Goal: Task Accomplishment & Management: Use online tool/utility

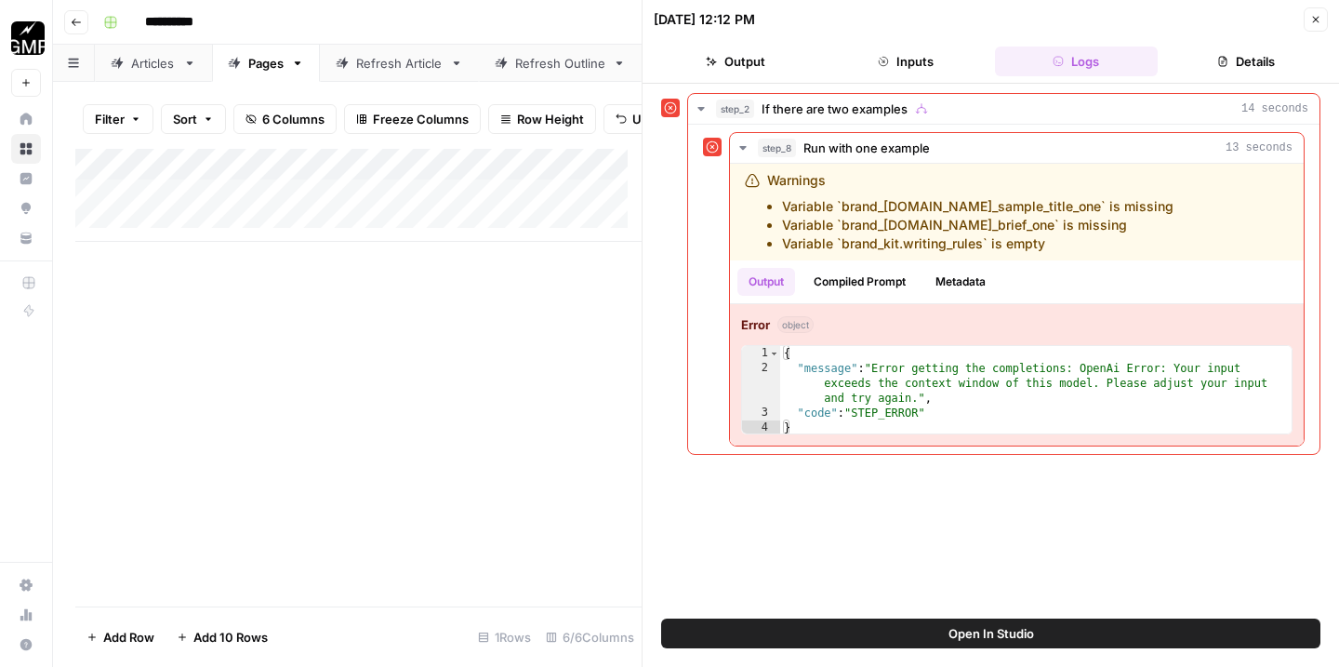
click at [77, 15] on button "Go back" at bounding box center [76, 22] width 24 height 24
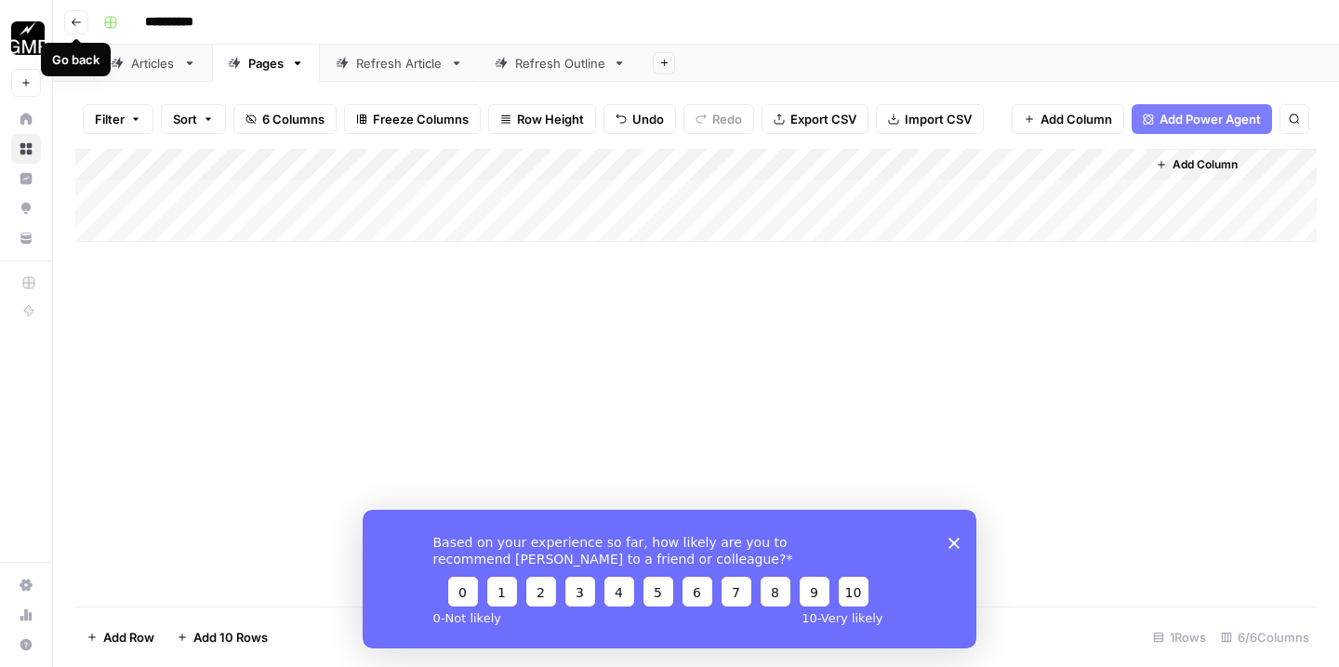
click at [68, 19] on button "Go back" at bounding box center [76, 22] width 24 height 24
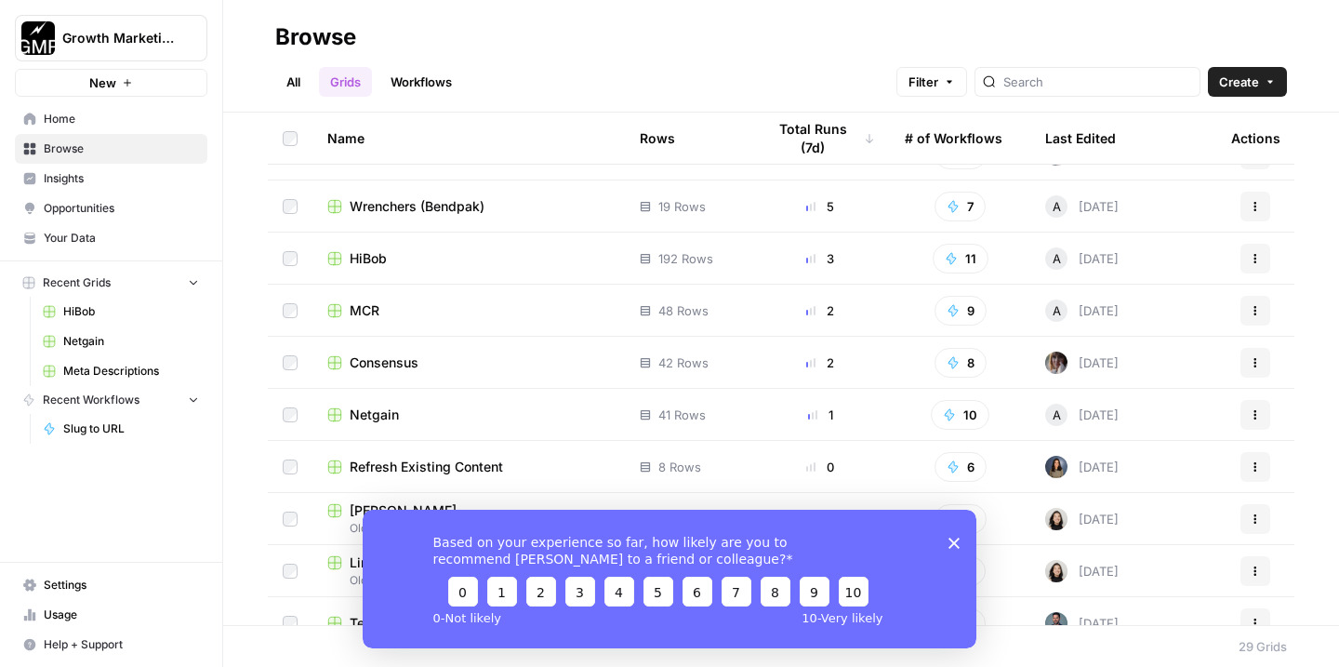
scroll to position [112, 0]
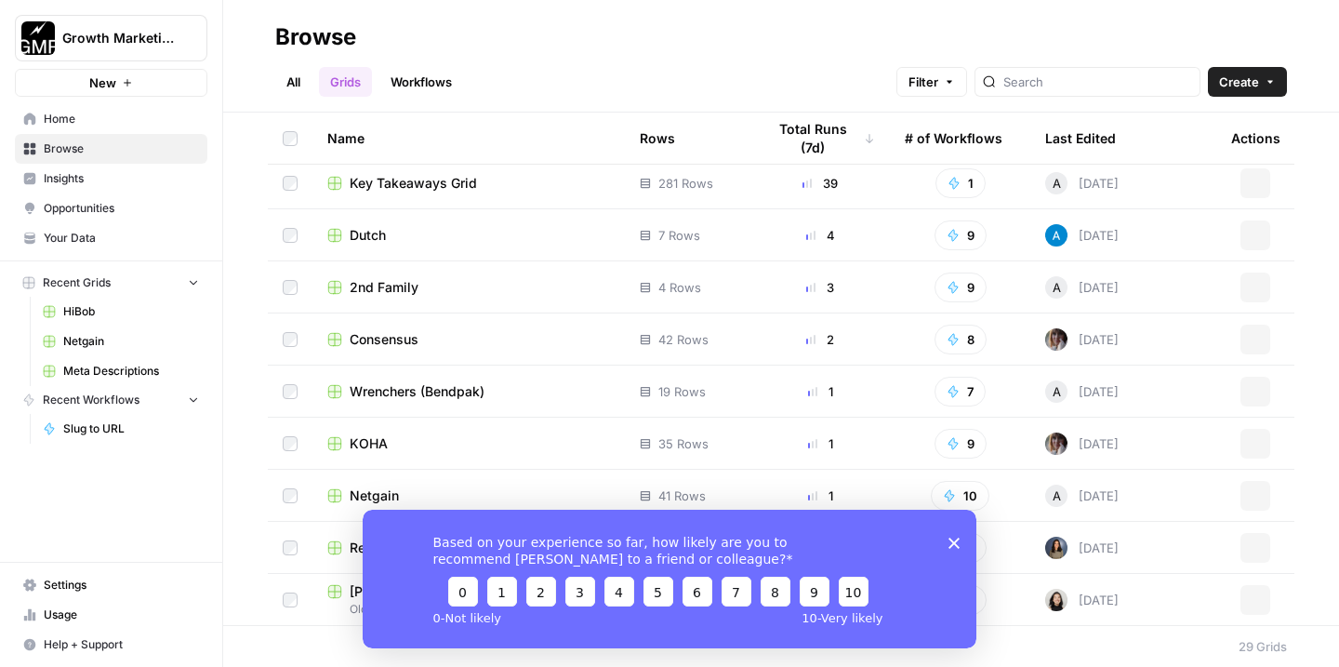
click at [383, 388] on span "Wrenchers (Bendpak)" at bounding box center [417, 391] width 135 height 19
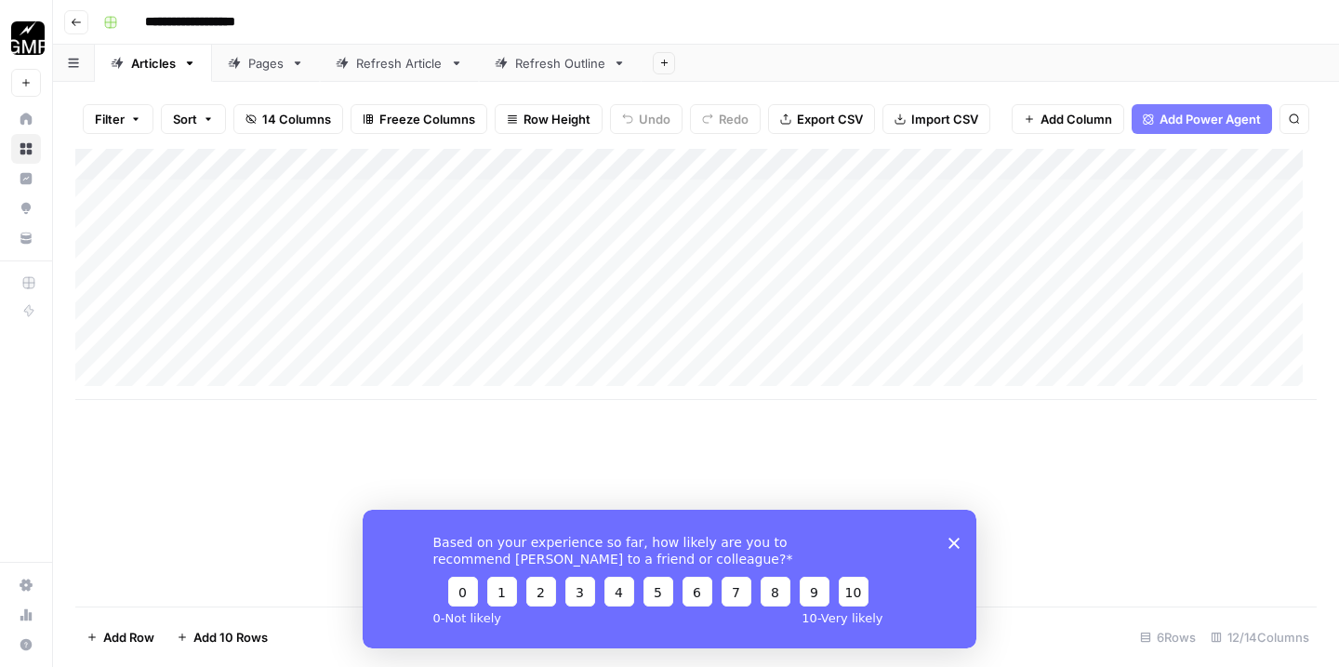
click at [955, 538] on icon "Close survey" at bounding box center [953, 542] width 11 height 11
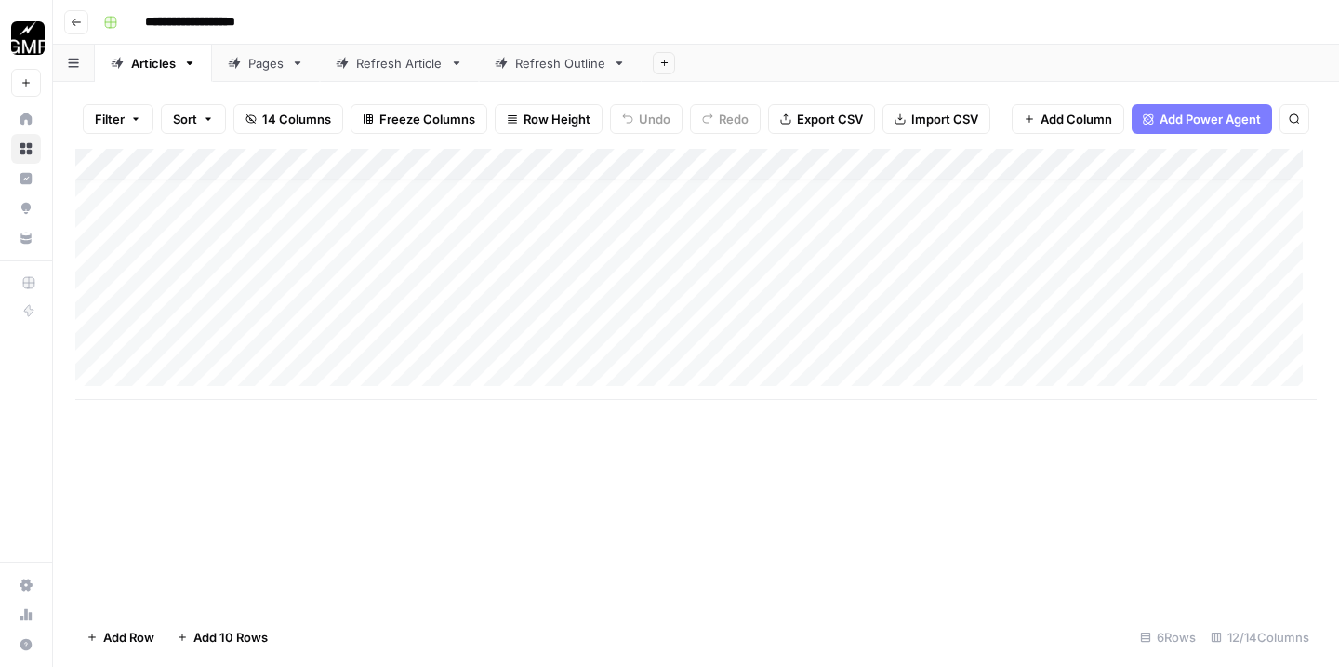
scroll to position [14, 0]
click at [206, 360] on div "Add Column" at bounding box center [695, 274] width 1241 height 251
type textarea "**********"
click at [416, 371] on div "Add Column" at bounding box center [695, 290] width 1241 height 283
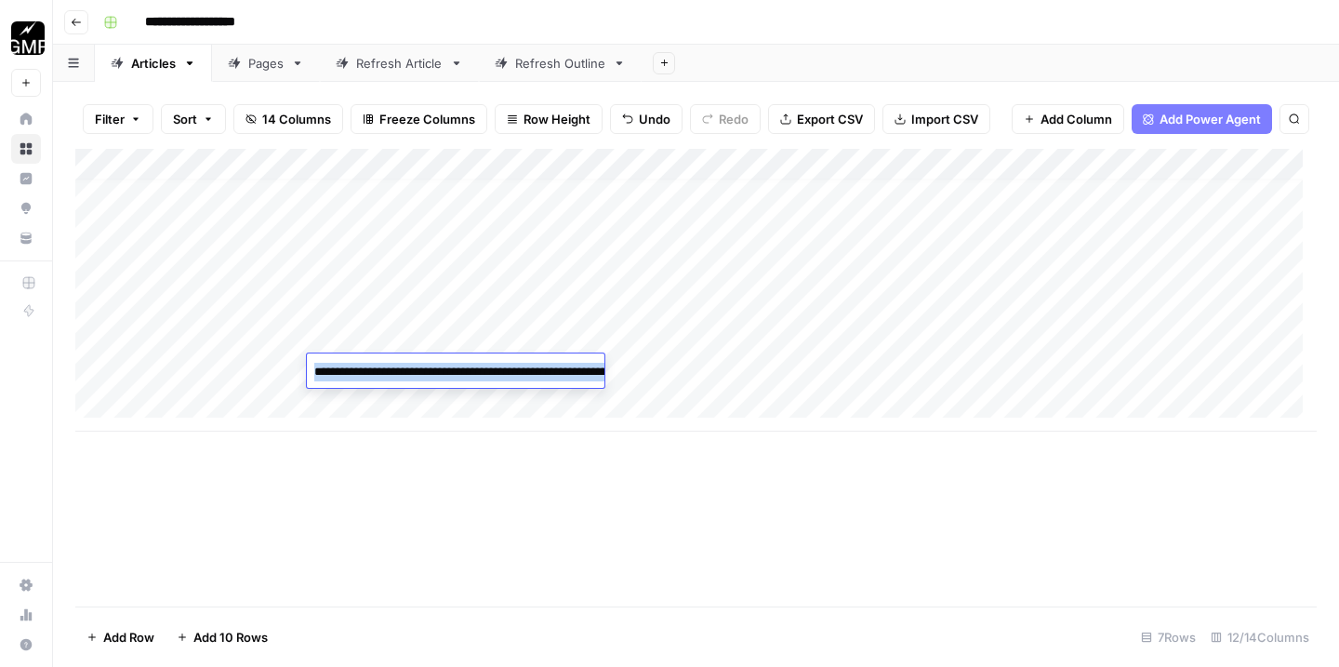
type textarea "**********"
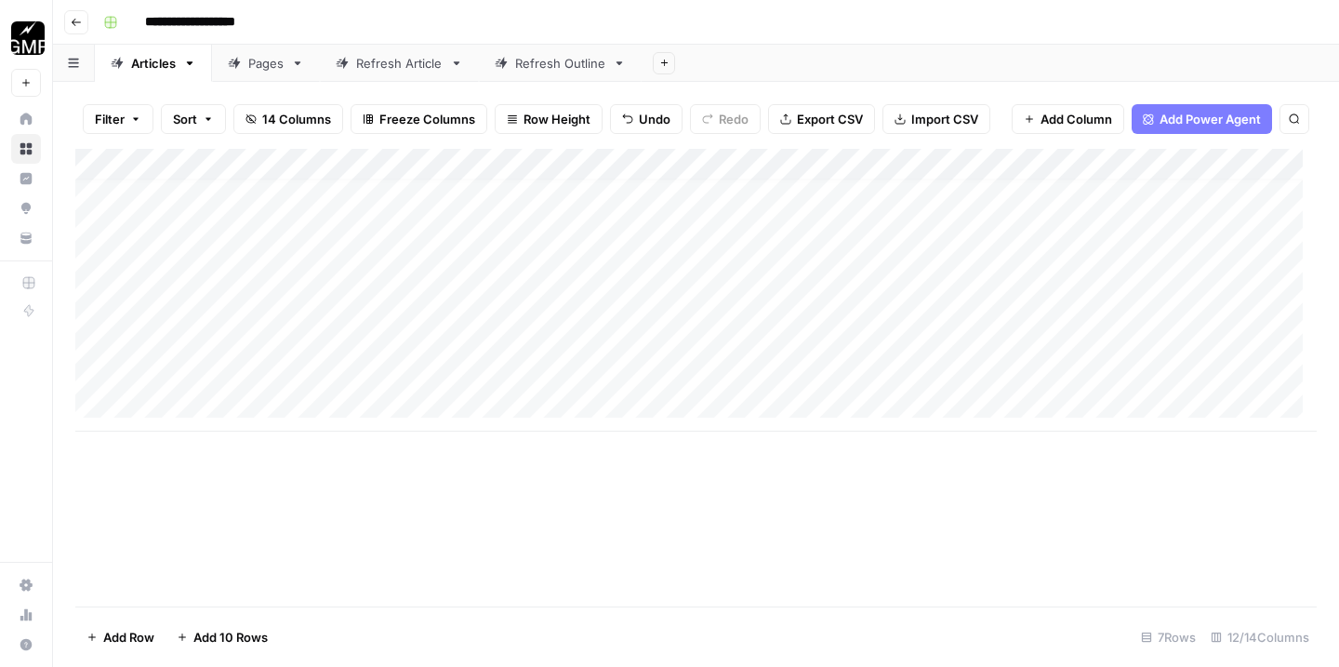
click at [438, 368] on div "Add Column" at bounding box center [695, 290] width 1241 height 283
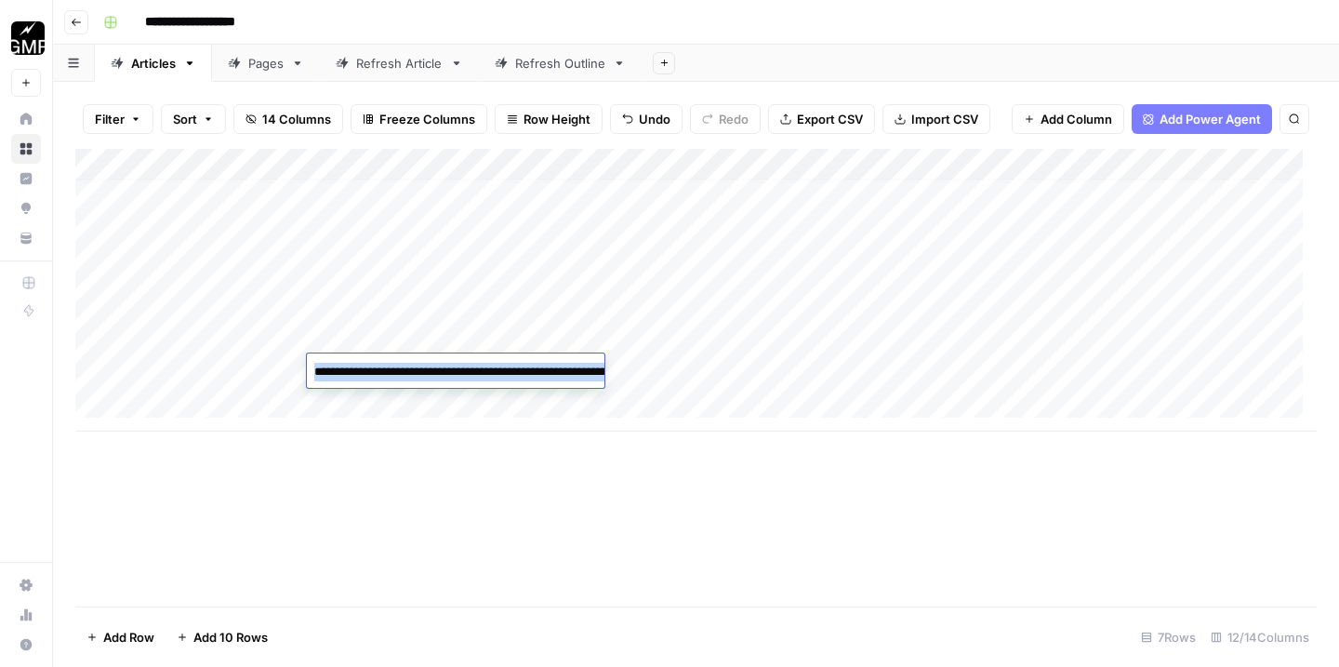
type textarea "**********"
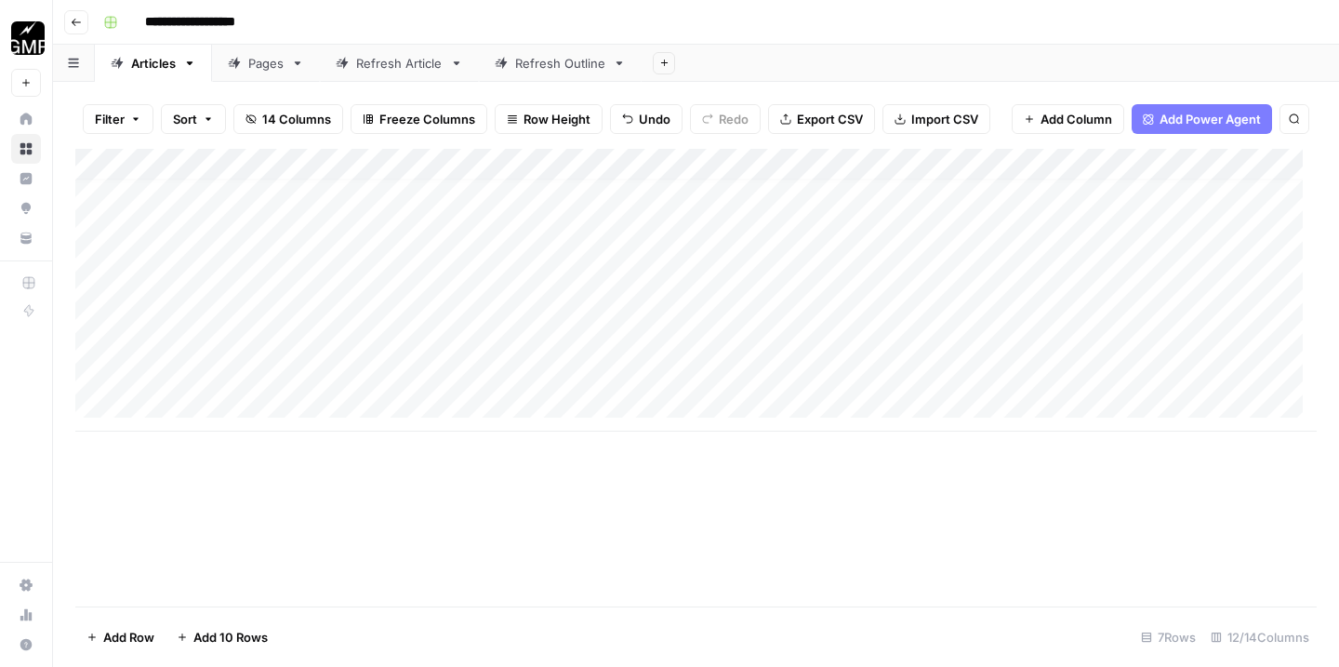
click at [580, 359] on div "Add Column" at bounding box center [695, 290] width 1241 height 283
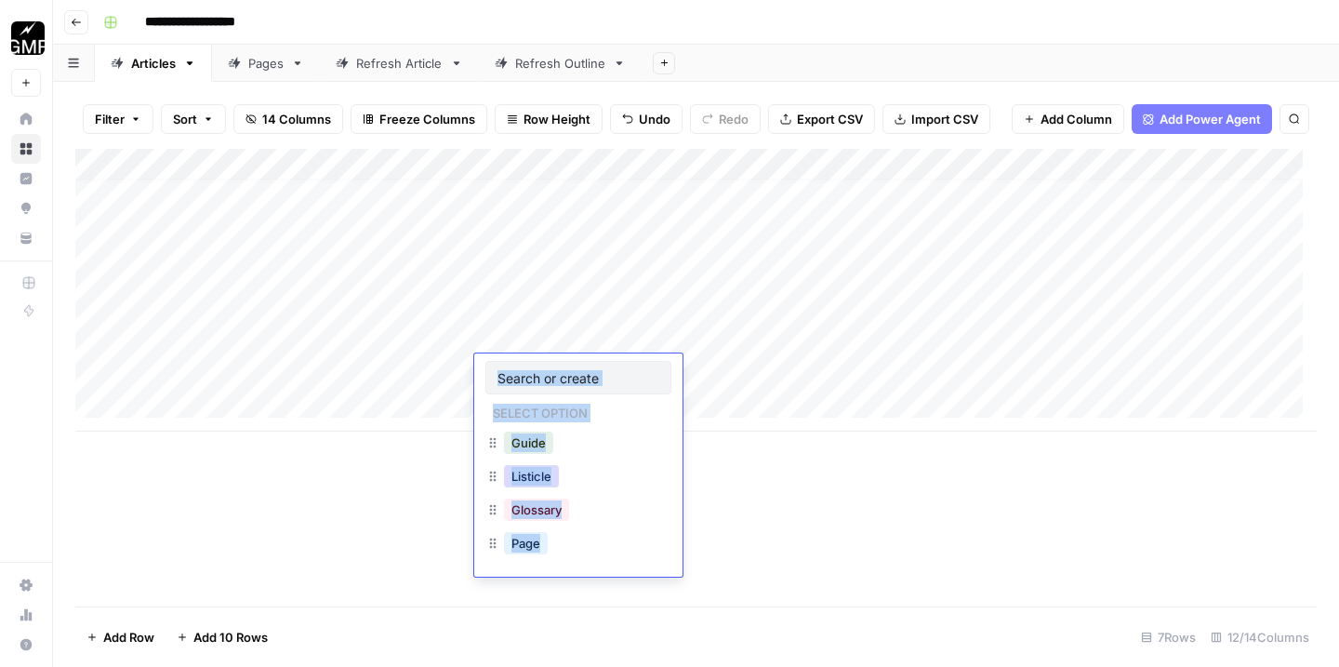
click at [545, 480] on button "Listicle" at bounding box center [531, 476] width 55 height 22
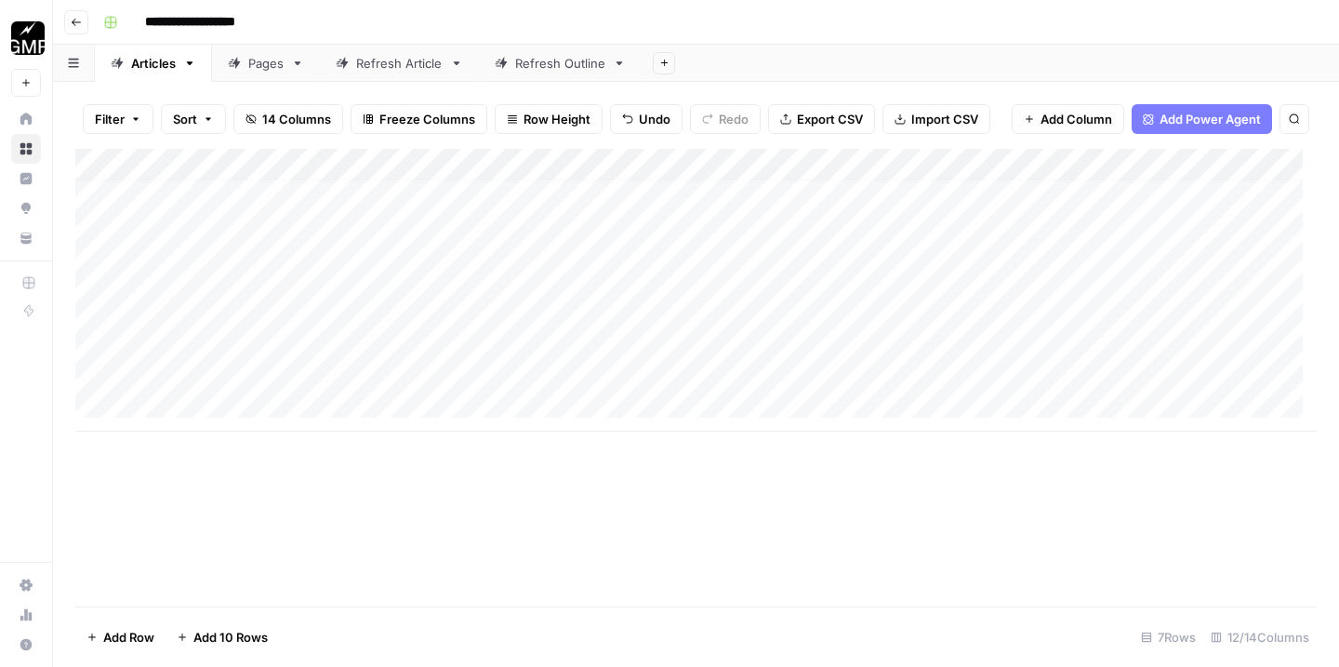
click at [726, 373] on div "Add Column" at bounding box center [695, 290] width 1241 height 283
click at [795, 370] on div "Add Column" at bounding box center [695, 290] width 1241 height 283
click at [417, 372] on div "Add Column" at bounding box center [695, 290] width 1241 height 283
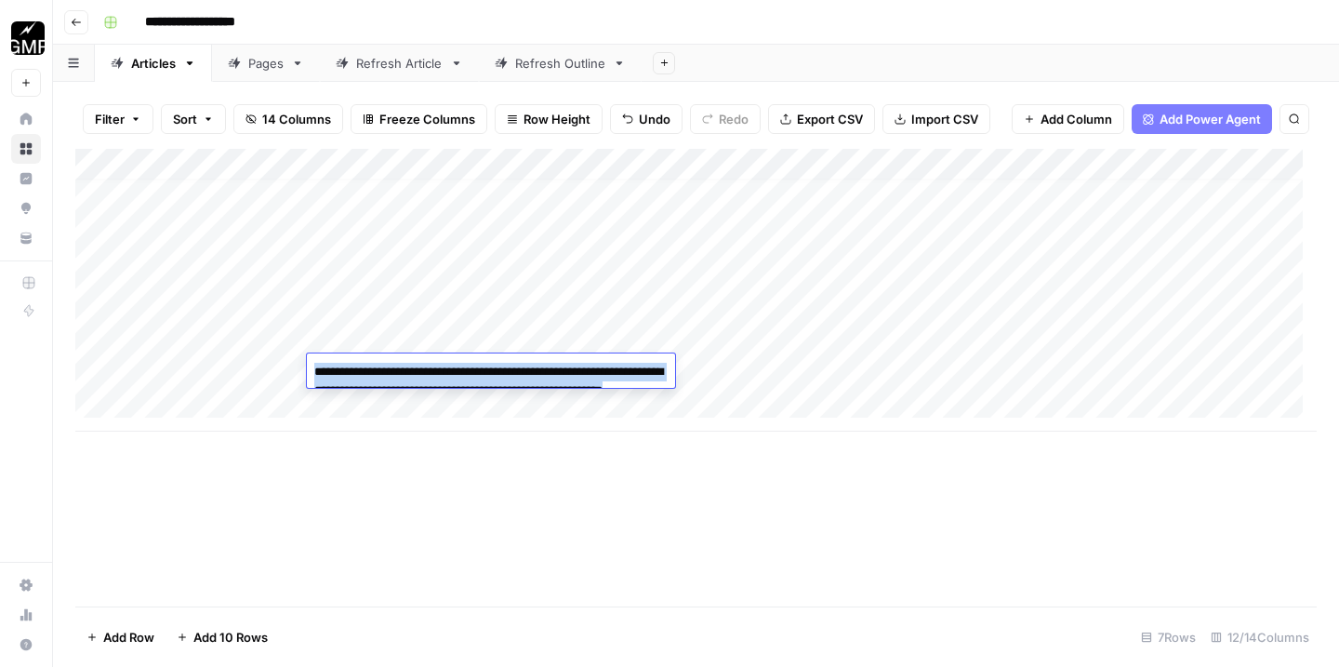
click at [417, 372] on textarea "**********" at bounding box center [493, 400] width 372 height 82
click at [334, 500] on div "Add Column" at bounding box center [695, 377] width 1241 height 457
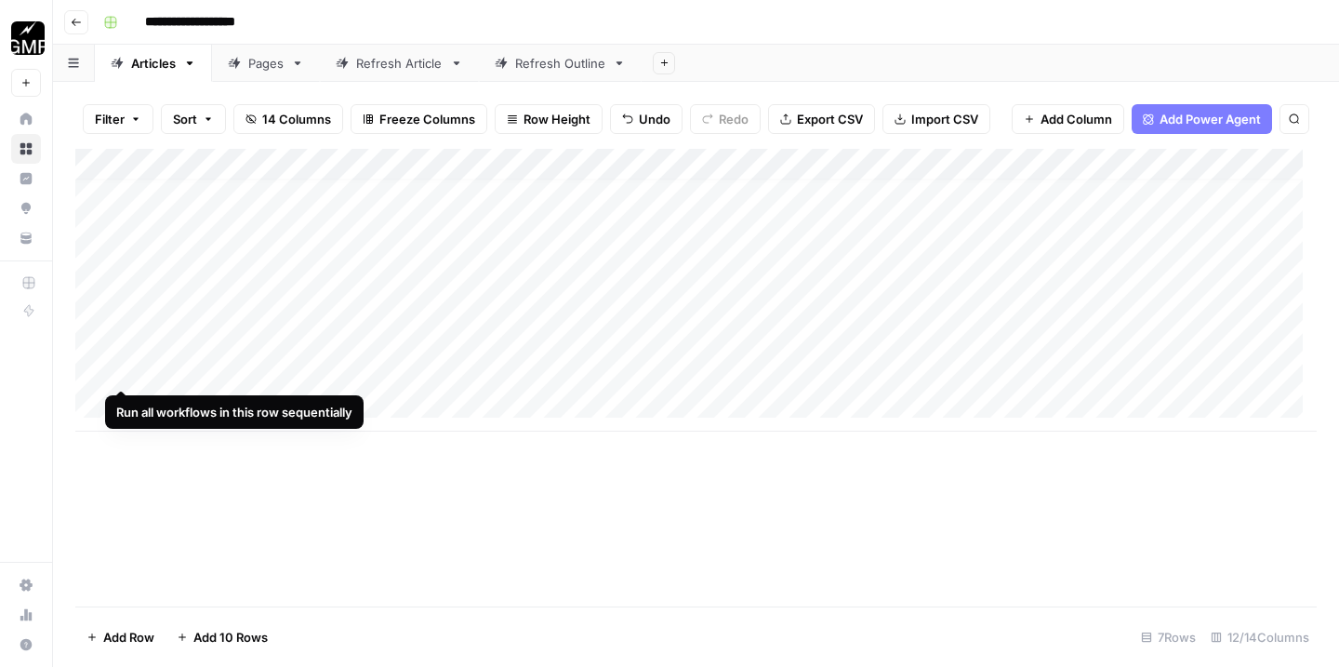
click at [105, 375] on div "Add Column" at bounding box center [695, 290] width 1241 height 283
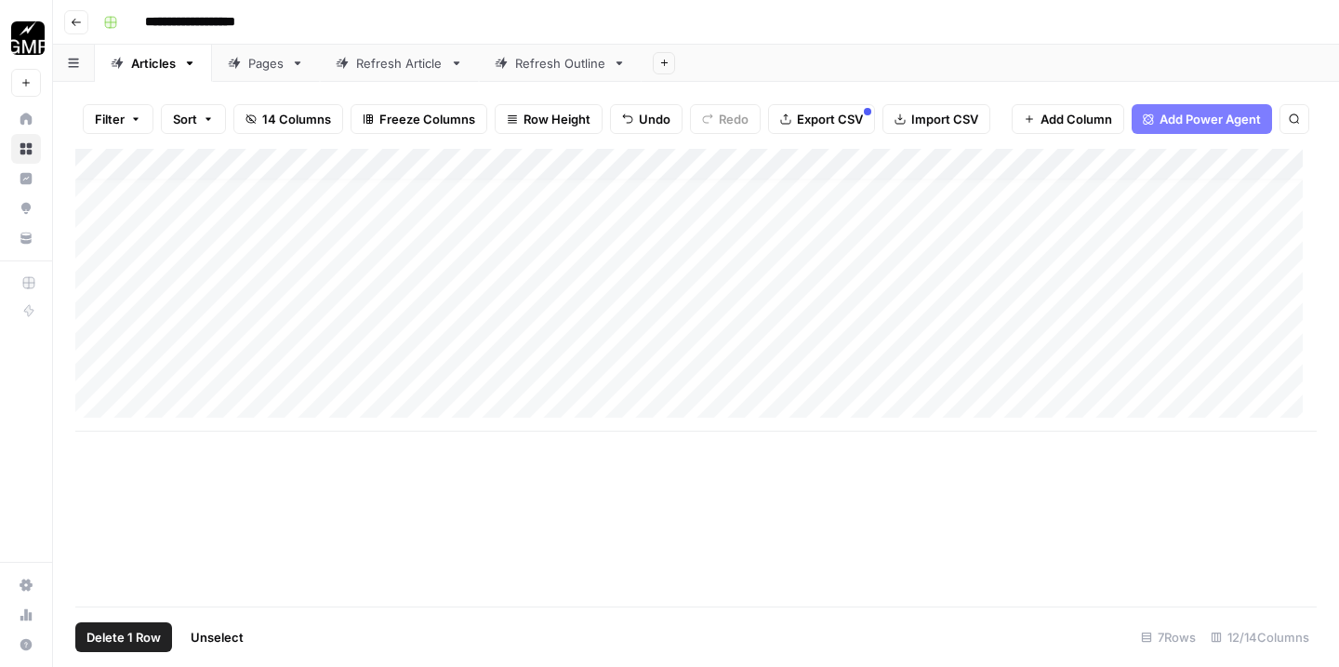
click at [114, 633] on span "Delete 1 Row" at bounding box center [123, 637] width 74 height 19
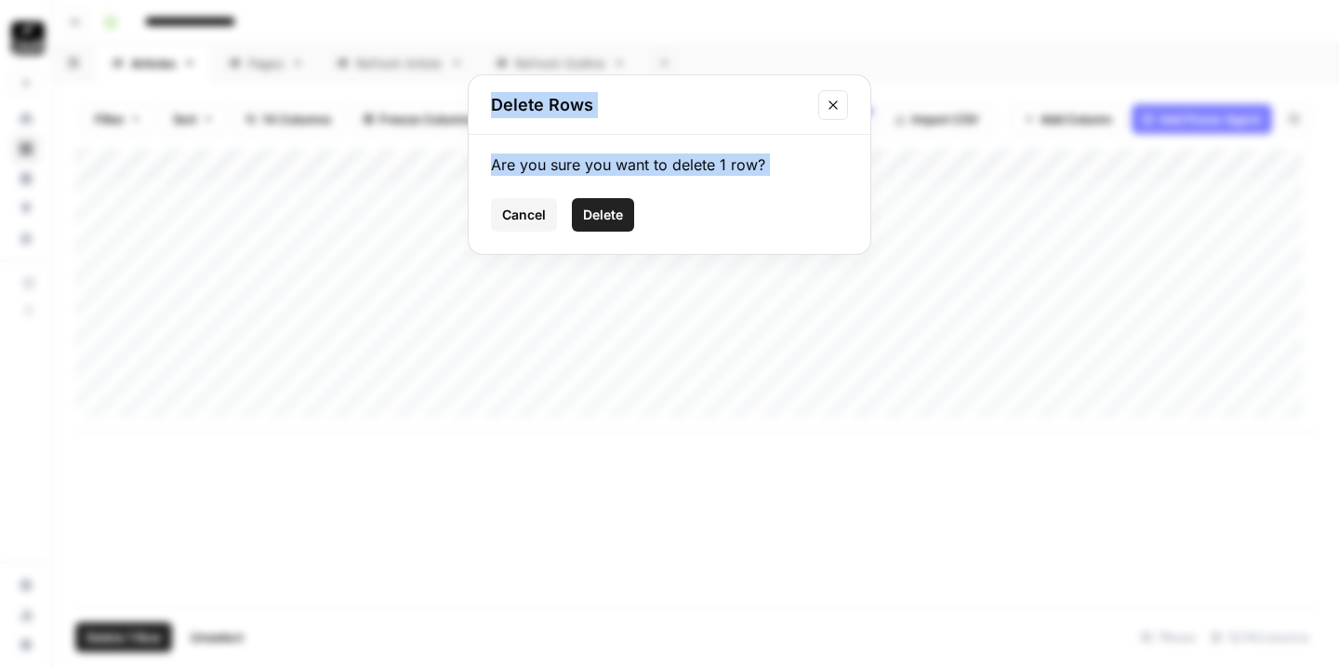
click at [603, 214] on span "Delete" at bounding box center [603, 215] width 40 height 19
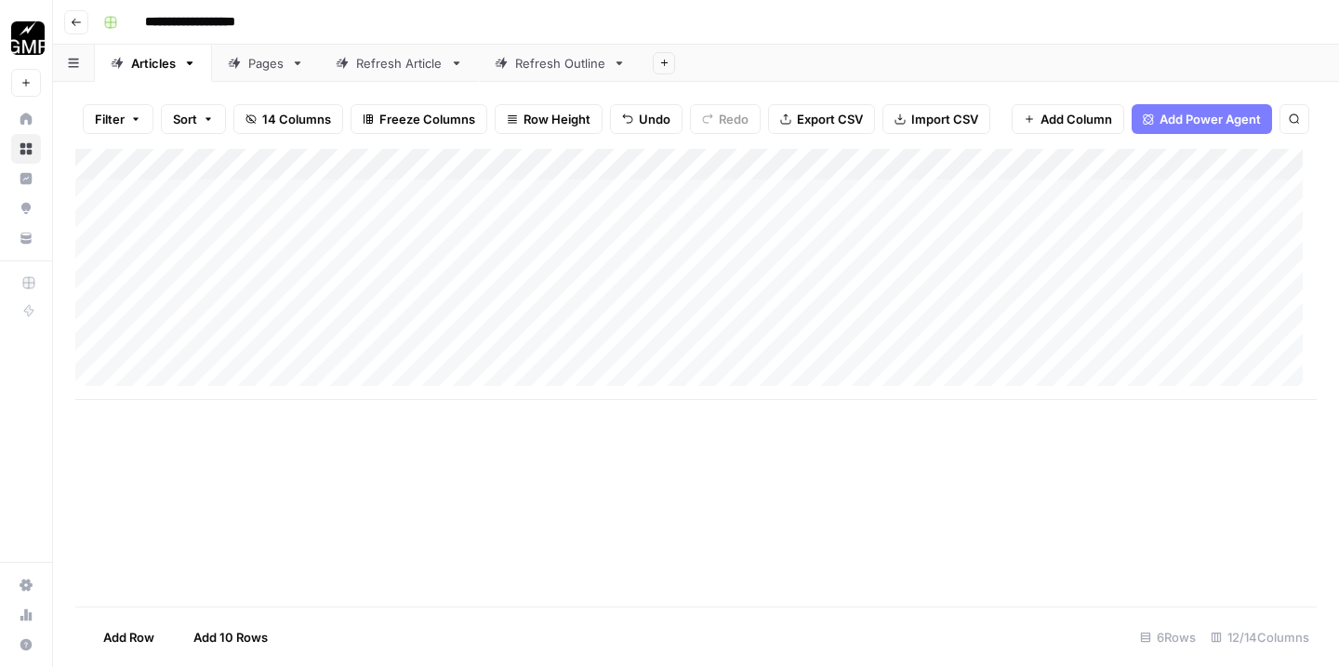
scroll to position [0, 0]
click at [81, 29] on button "Go back" at bounding box center [76, 22] width 24 height 24
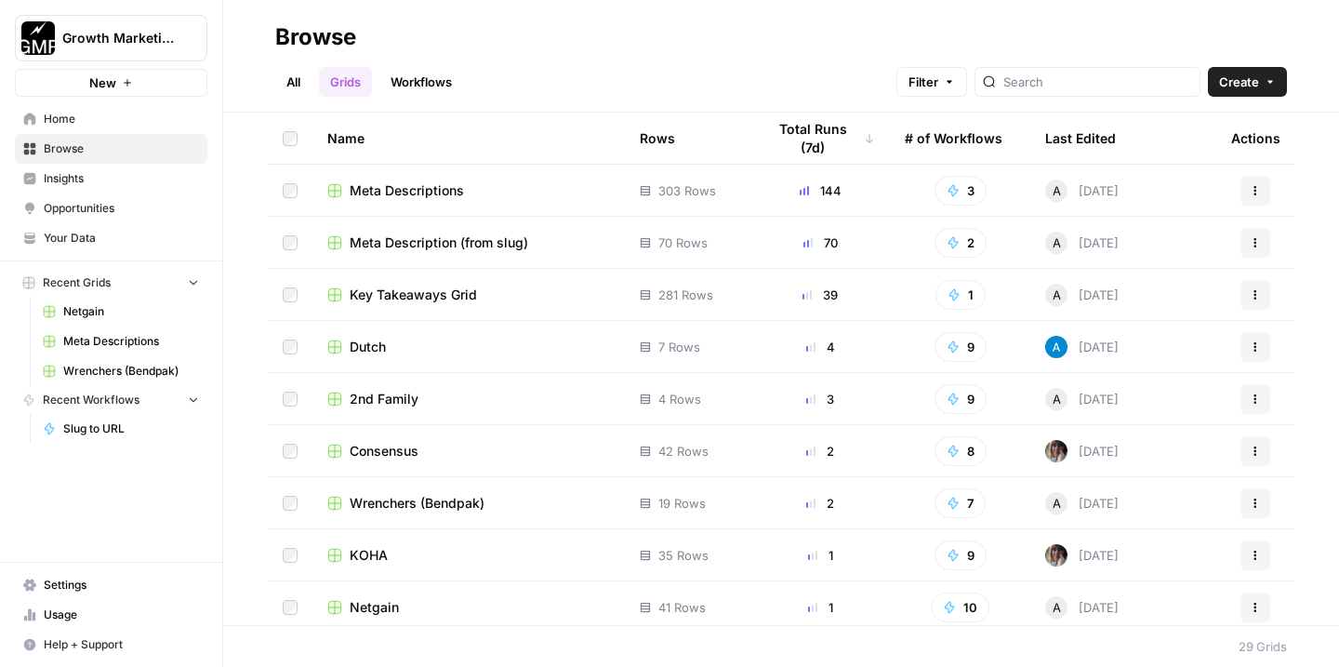
click at [379, 613] on span "Netgain" at bounding box center [374, 607] width 49 height 19
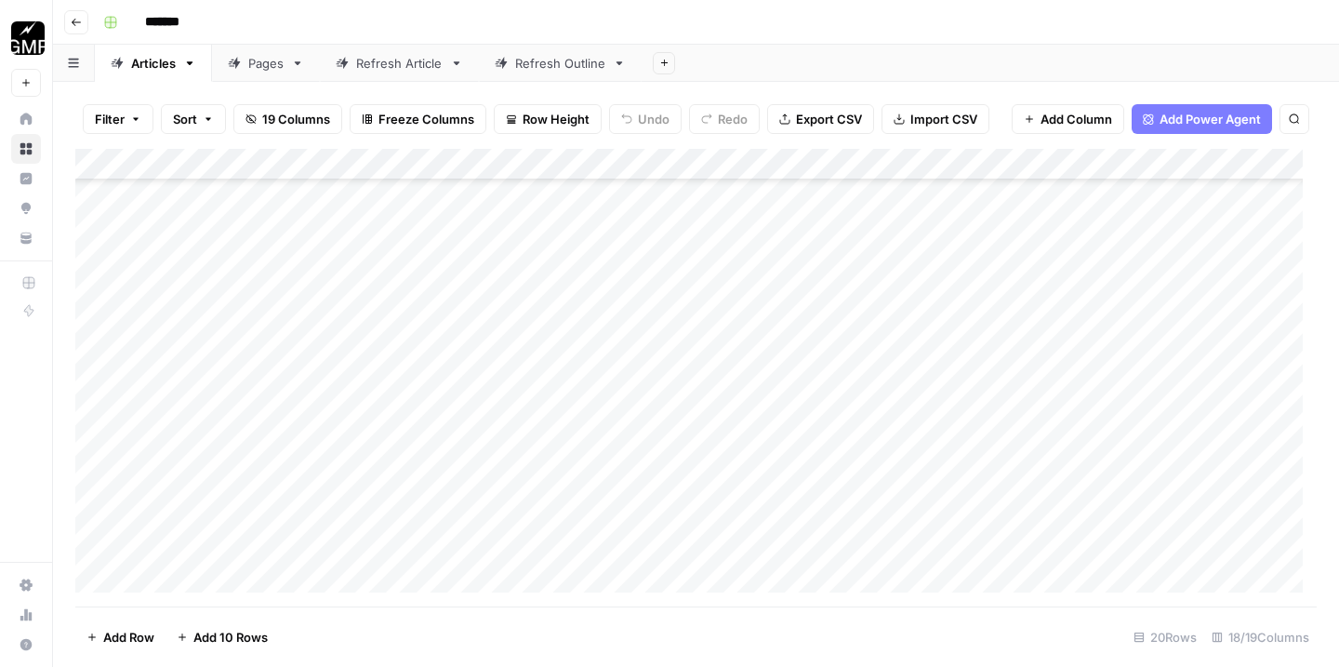
scroll to position [1254, 0]
click at [242, 578] on div "Add Column" at bounding box center [695, 377] width 1241 height 457
click at [373, 582] on div "Add Column" at bounding box center [695, 377] width 1241 height 457
click at [392, 424] on div "Add Column" at bounding box center [695, 377] width 1241 height 457
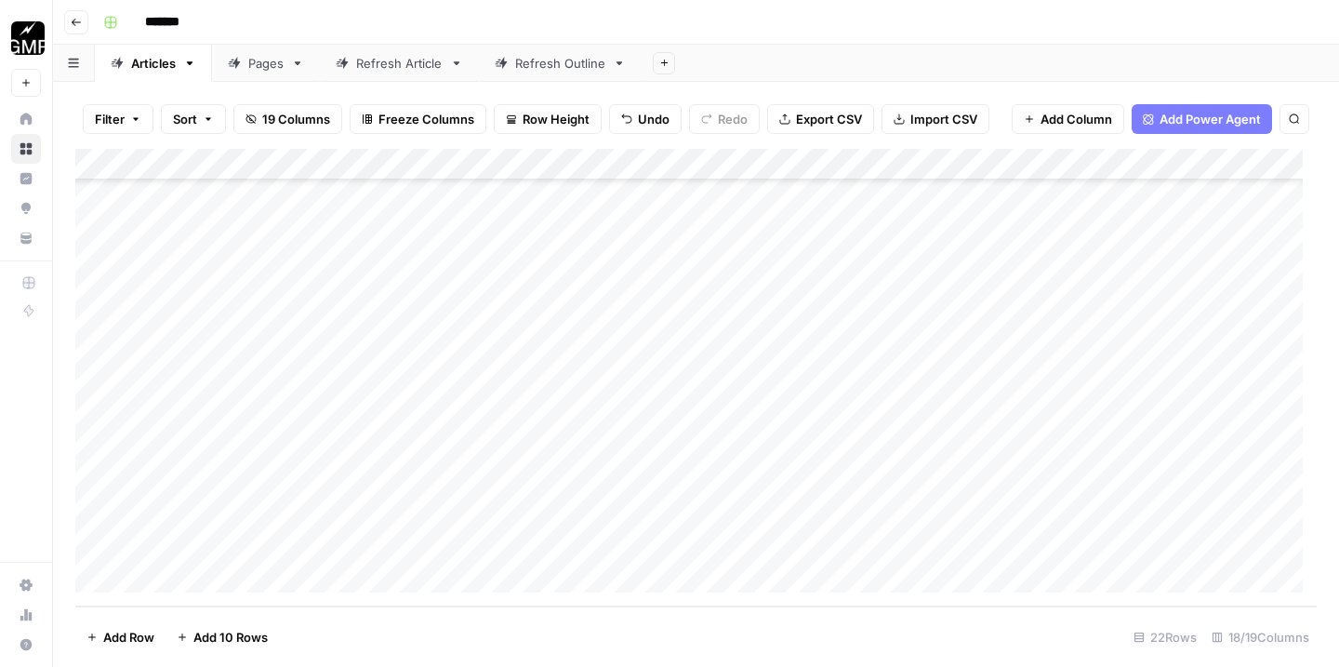
click at [231, 431] on div "Add Column" at bounding box center [695, 377] width 1241 height 457
type textarea "**********"
click at [542, 414] on div "Add Column" at bounding box center [695, 377] width 1241 height 457
click at [546, 442] on div "Add Column" at bounding box center [695, 377] width 1241 height 457
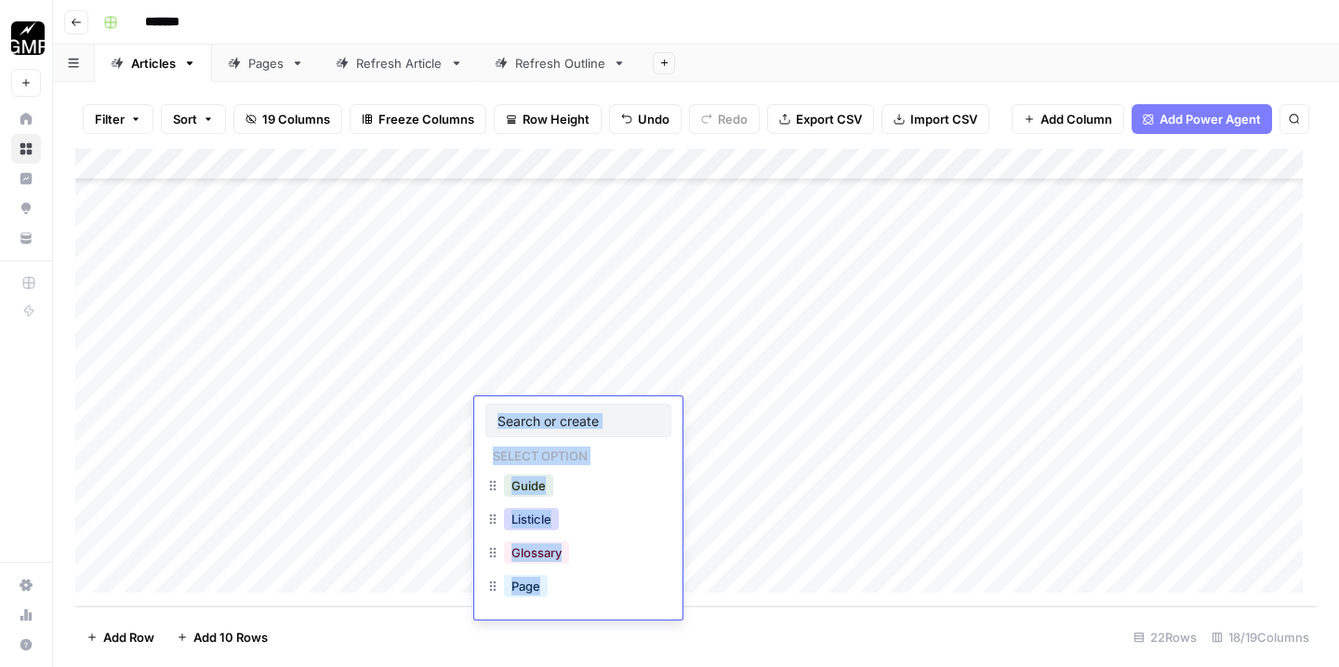
click at [534, 514] on button "Listicle" at bounding box center [531, 519] width 55 height 22
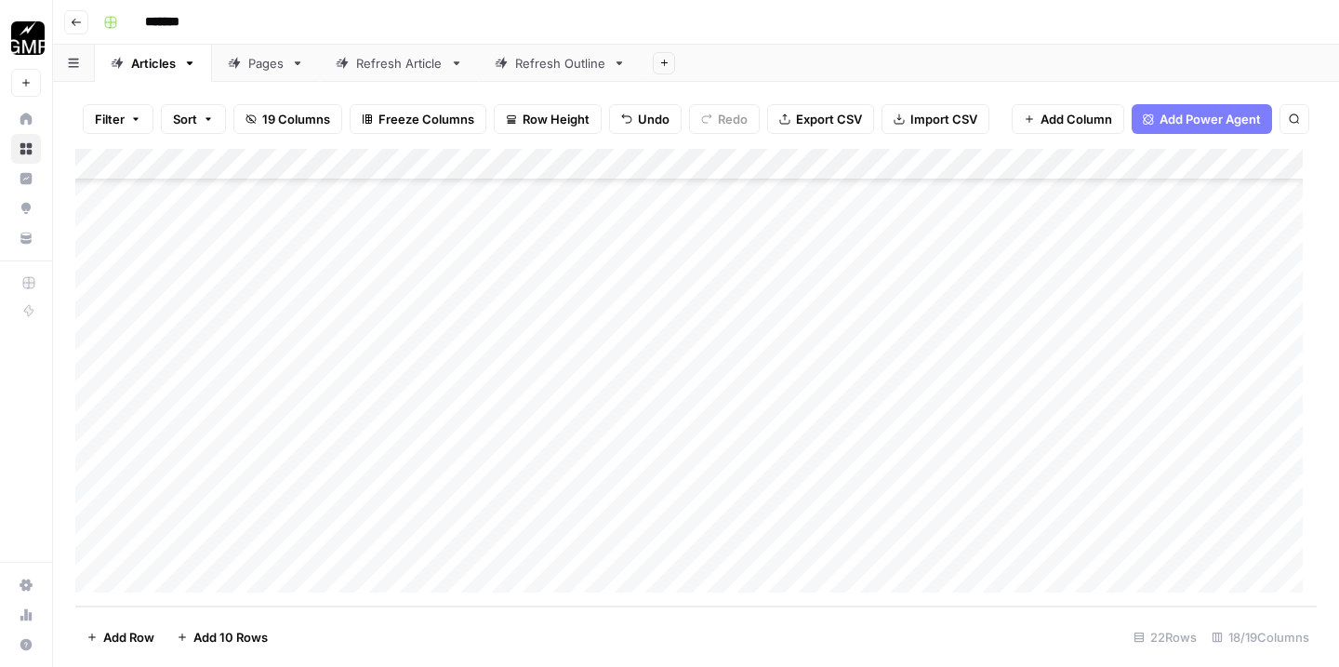
click at [704, 425] on div "Add Column" at bounding box center [695, 377] width 1241 height 457
click at [795, 413] on div "Add Column" at bounding box center [695, 377] width 1241 height 457
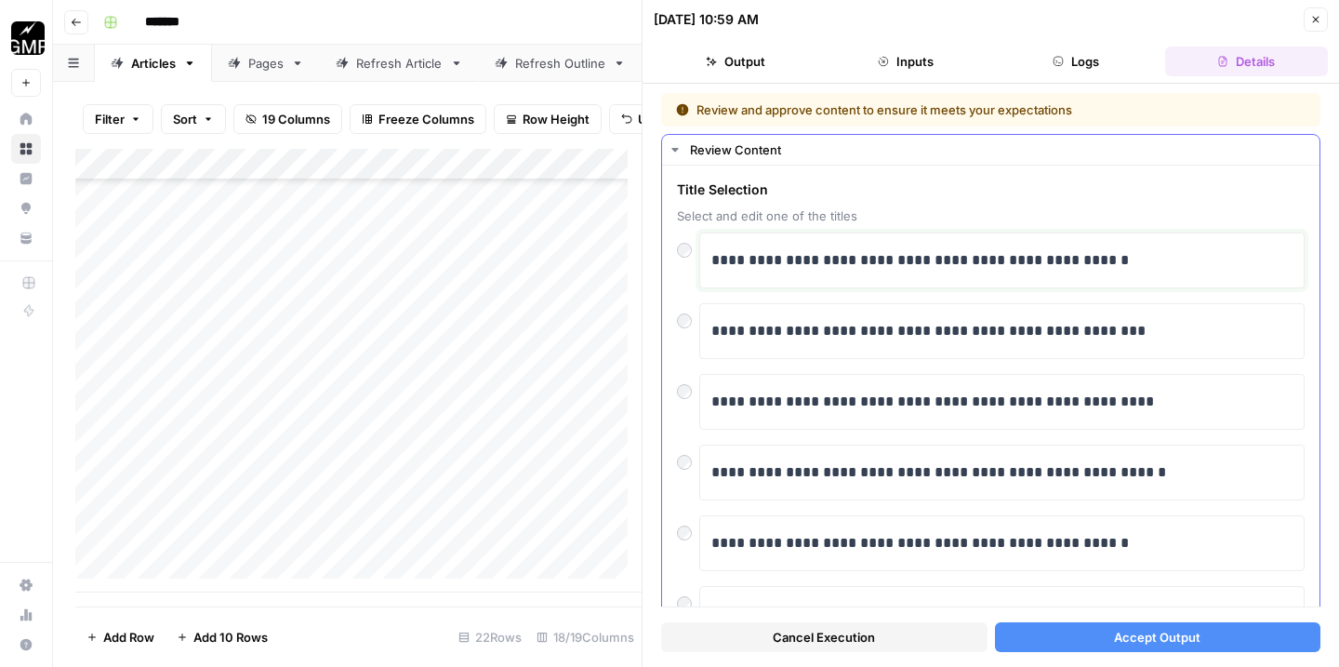
drag, startPoint x: 725, startPoint y: 262, endPoint x: 689, endPoint y: 262, distance: 36.3
click at [689, 262] on div "**********" at bounding box center [991, 260] width 628 height 56
click at [1159, 636] on span "Accept Output" at bounding box center [1157, 637] width 86 height 19
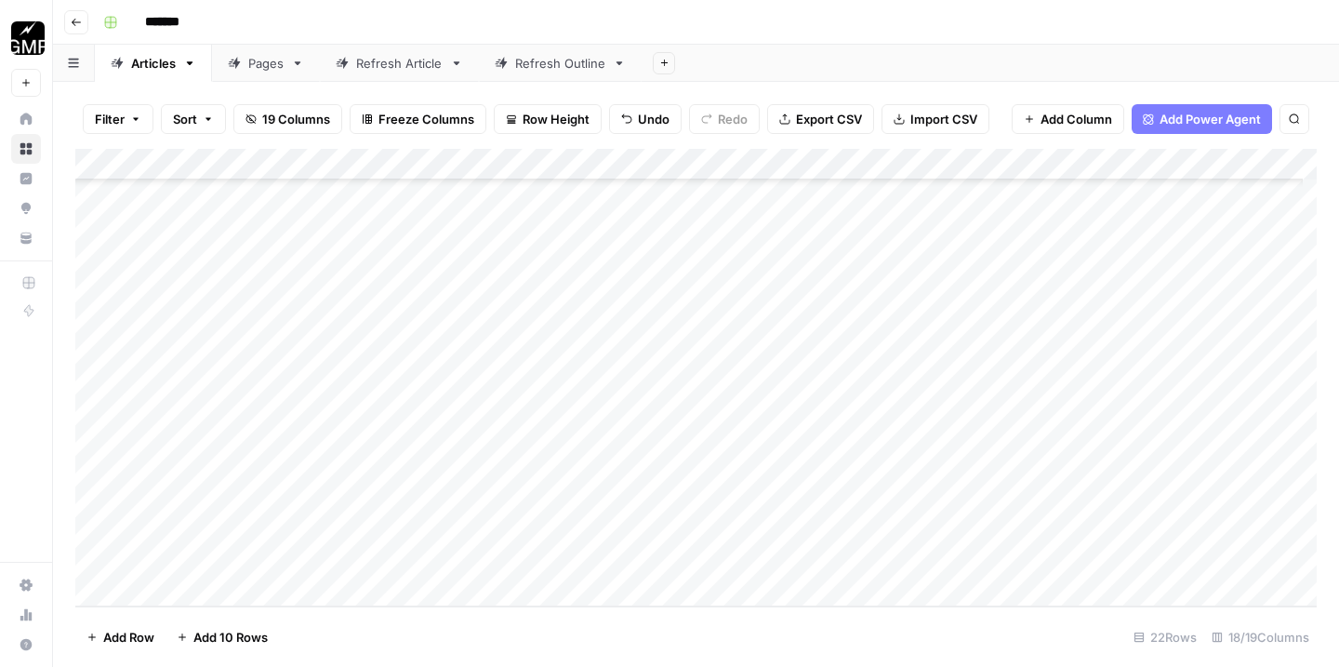
scroll to position [1418, 0]
